Goal: Contribute content: Add original content to the website for others to see

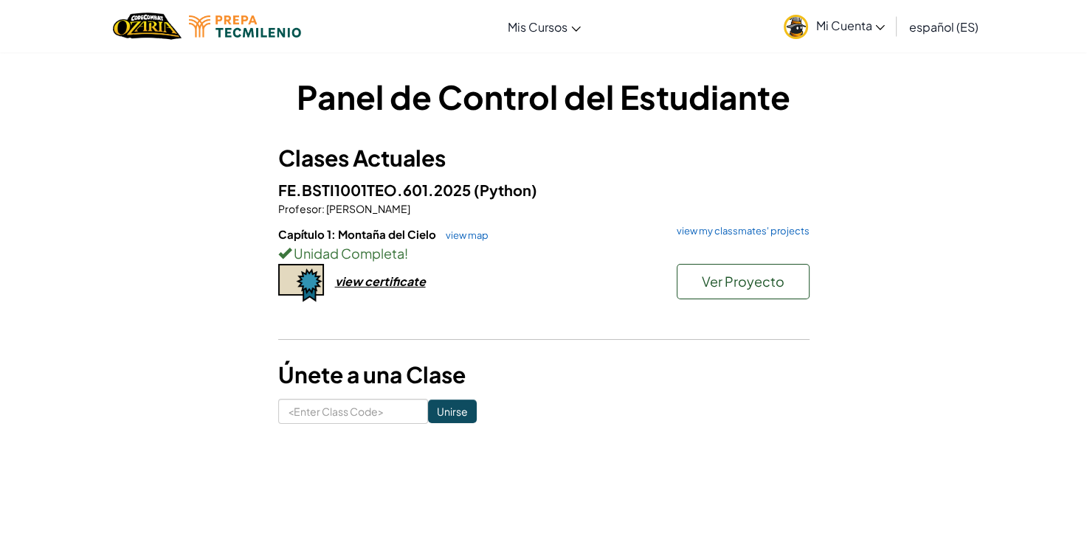
click at [709, 227] on link "view my classmates' projects" at bounding box center [739, 231] width 140 height 10
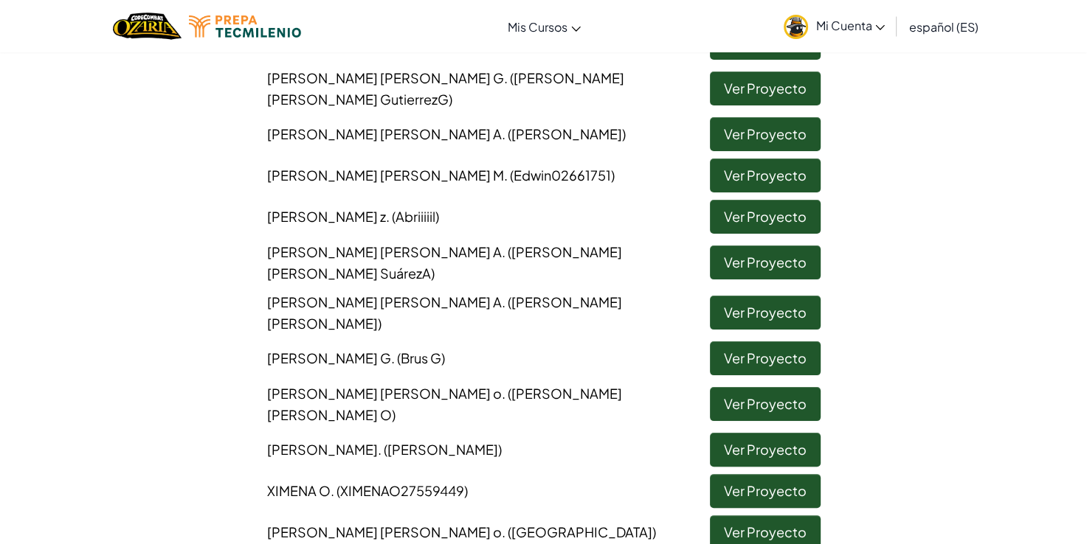
scroll to position [223, 0]
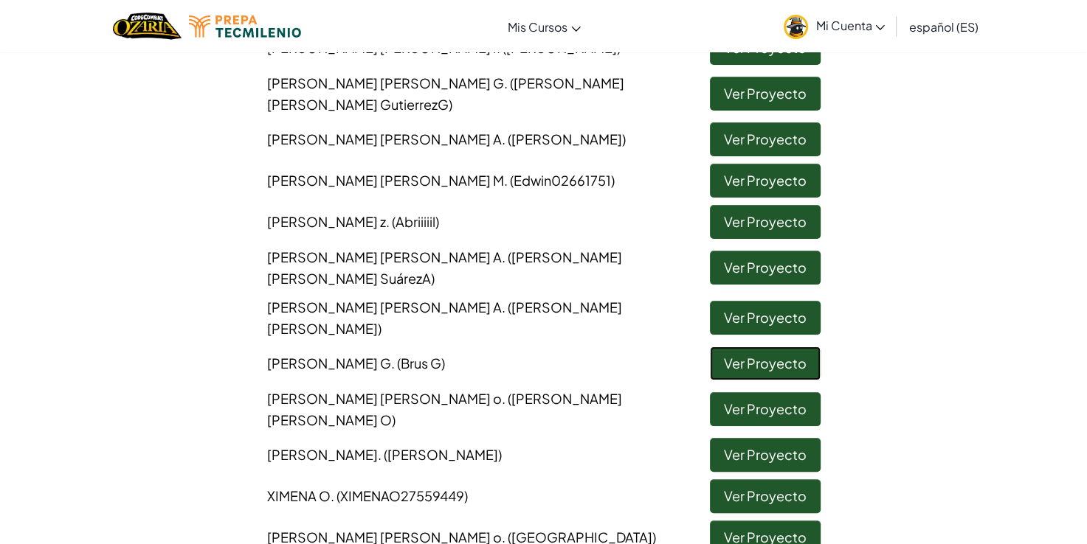
click at [764, 350] on link "Ver Proyecto" at bounding box center [765, 364] width 111 height 34
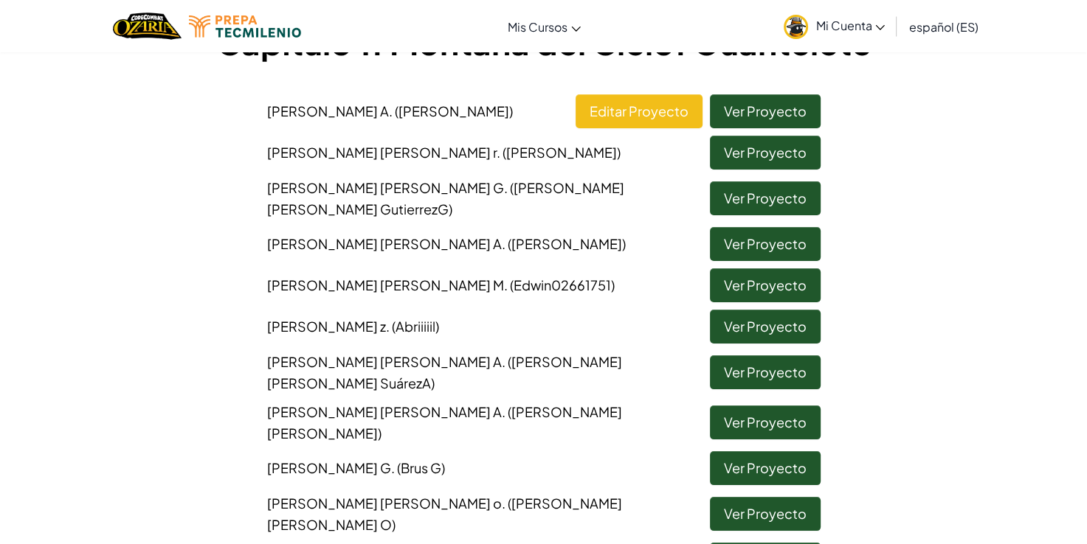
scroll to position [148, 0]
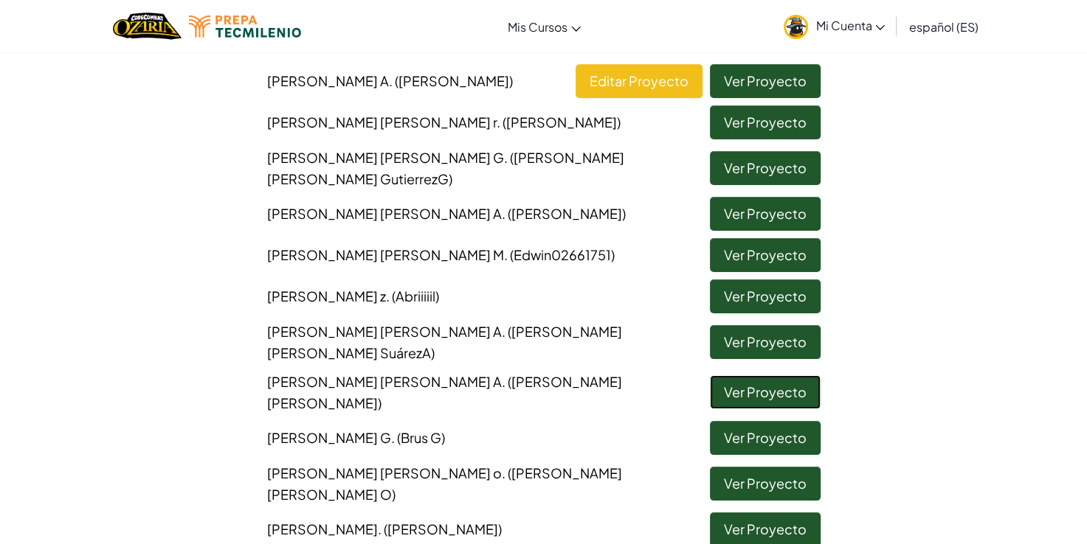
click at [766, 385] on link "Ver Proyecto" at bounding box center [765, 392] width 111 height 34
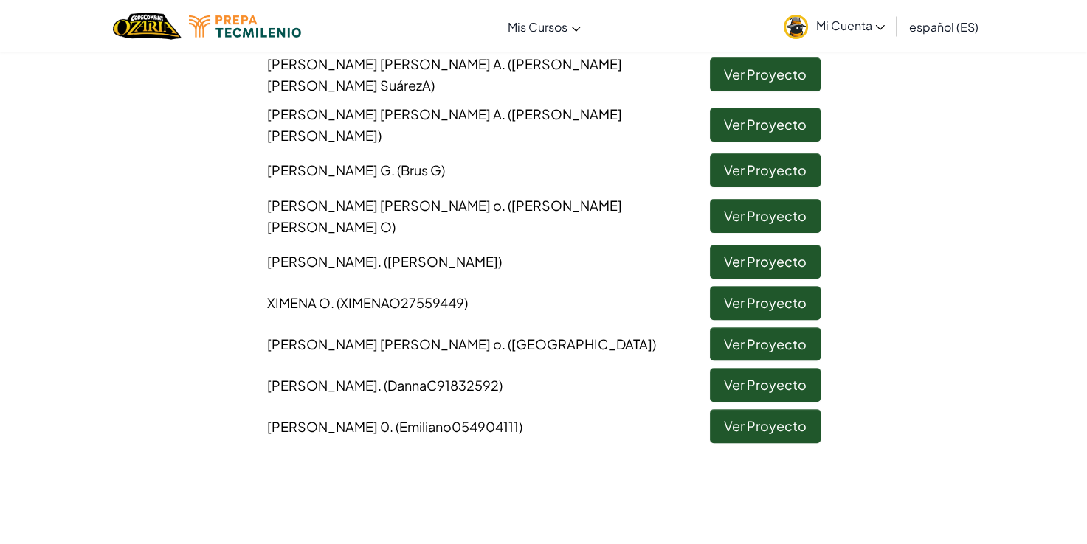
scroll to position [410, 0]
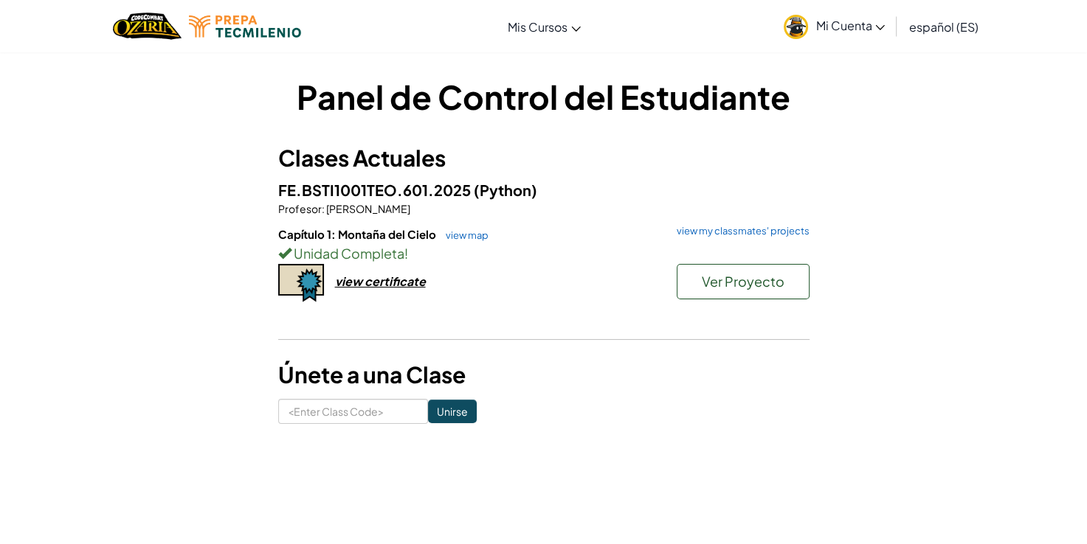
click at [726, 235] on link "view my classmates' projects" at bounding box center [739, 231] width 140 height 10
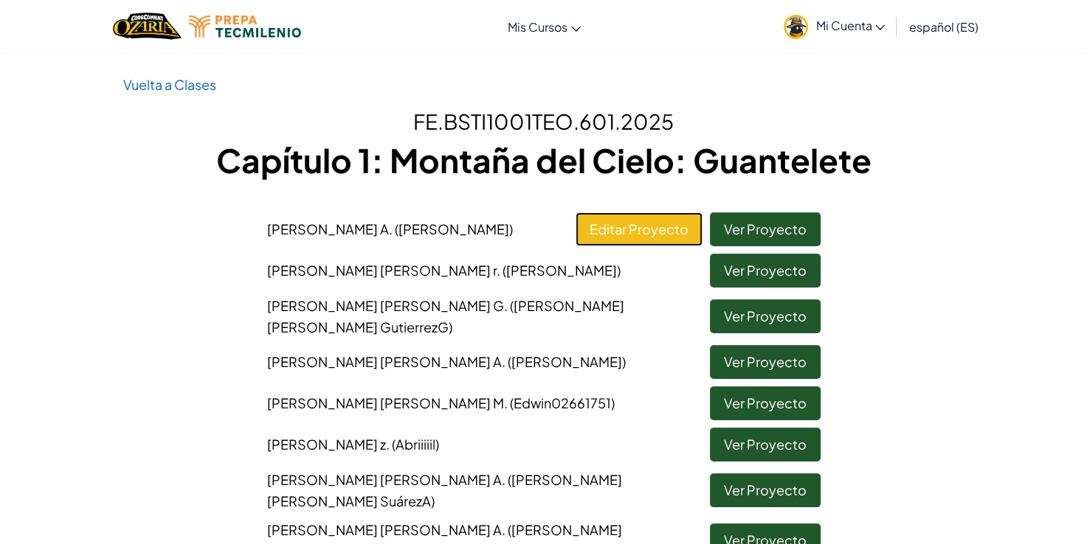
click at [608, 238] on link "Editar Proyecto" at bounding box center [638, 229] width 127 height 34
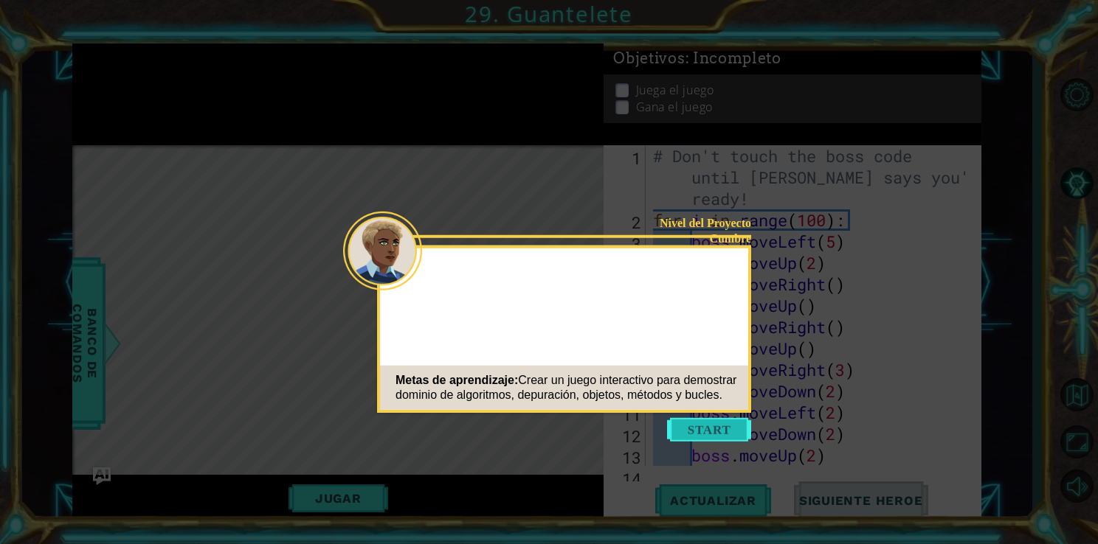
click at [702, 424] on button "Start" at bounding box center [709, 430] width 84 height 24
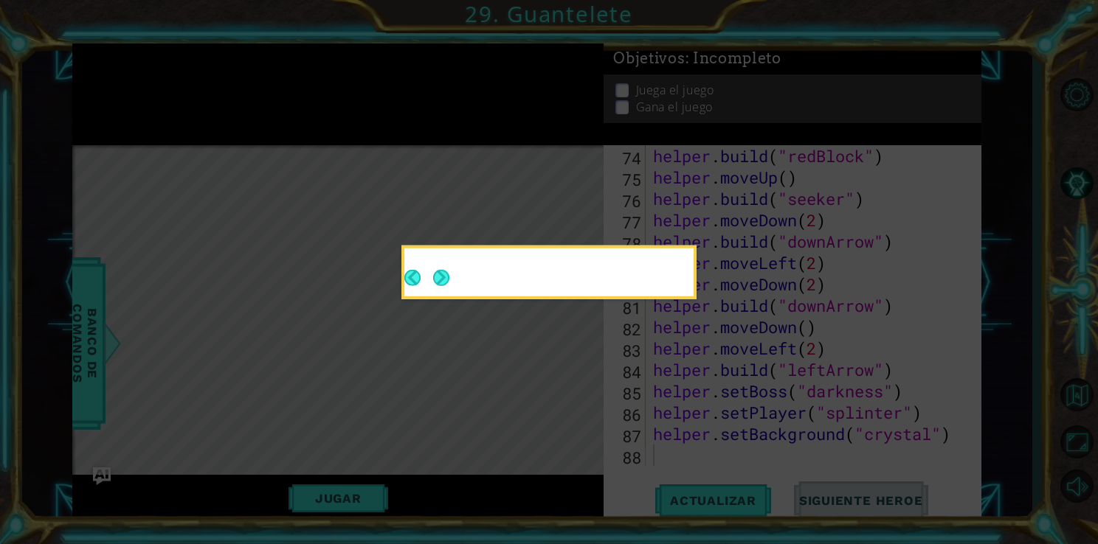
scroll to position [1626, 0]
